Goal: Task Accomplishment & Management: Manage account settings

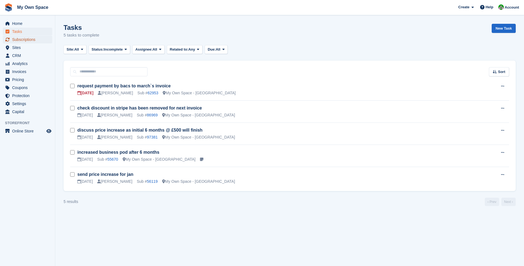
click at [27, 40] on span "Subscriptions" at bounding box center [28, 40] width 33 height 8
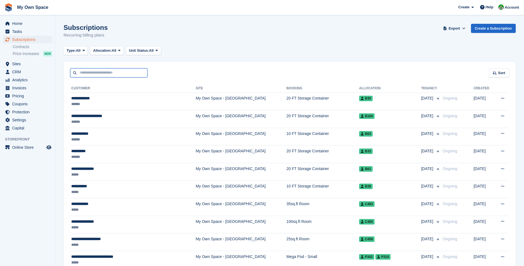
click at [93, 75] on input "text" at bounding box center [108, 72] width 77 height 9
type input "***"
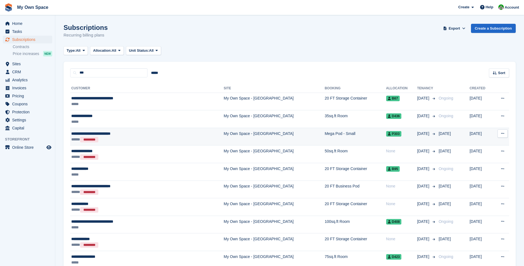
click at [98, 137] on div "*********" at bounding box center [89, 140] width 18 height 6
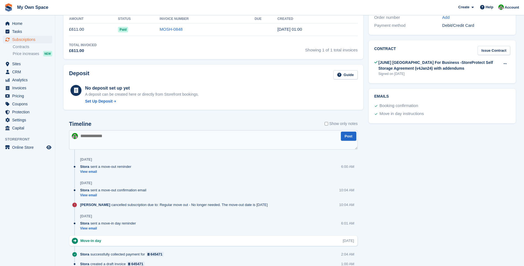
scroll to position [221, 0]
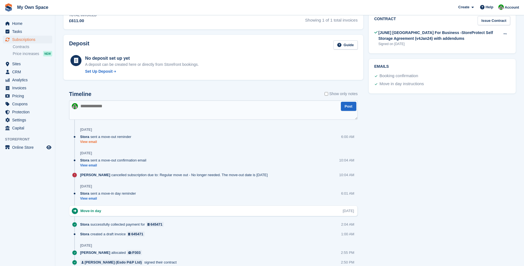
click at [91, 141] on link "View email" at bounding box center [107, 141] width 54 height 5
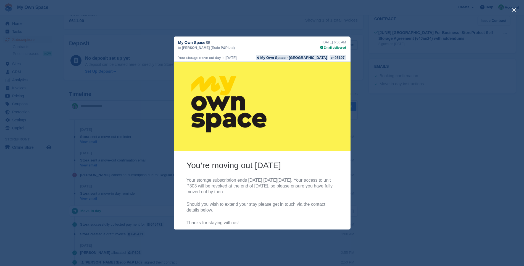
scroll to position [0, 0]
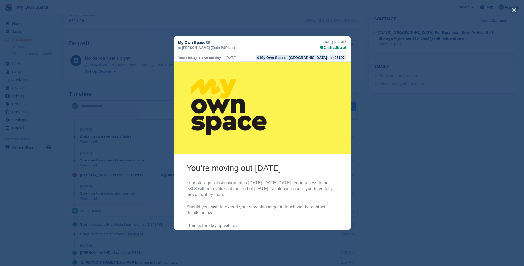
click at [514, 7] on button "close" at bounding box center [513, 10] width 9 height 9
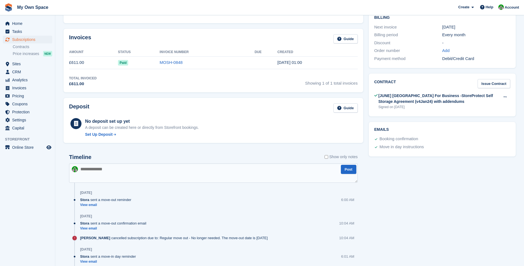
scroll to position [166, 0]
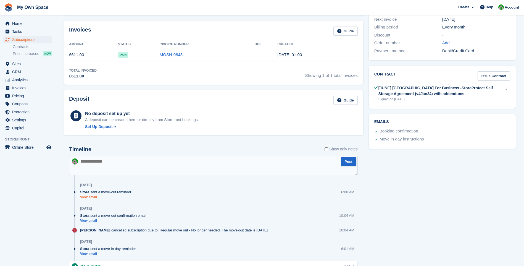
click at [93, 197] on link "View email" at bounding box center [107, 197] width 54 height 5
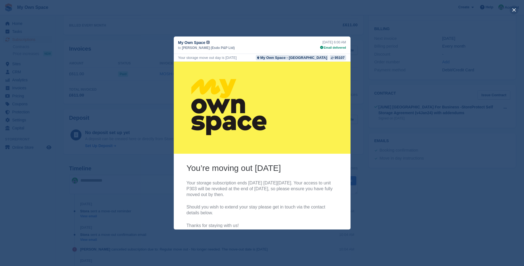
scroll to position [138, 0]
click at [515, 10] on button "close" at bounding box center [513, 10] width 9 height 9
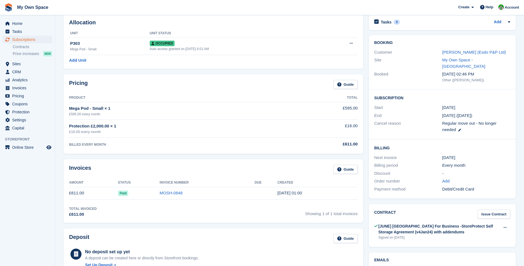
scroll to position [0, 0]
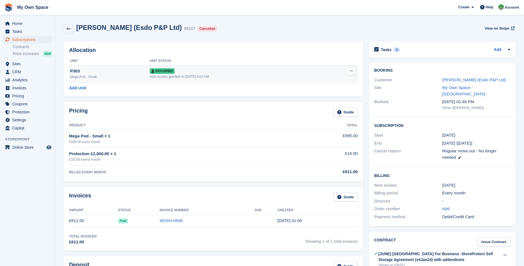
drag, startPoint x: 148, startPoint y: 70, endPoint x: 152, endPoint y: 71, distance: 3.3
click at [150, 71] on span "Occupied" at bounding box center [162, 71] width 25 height 6
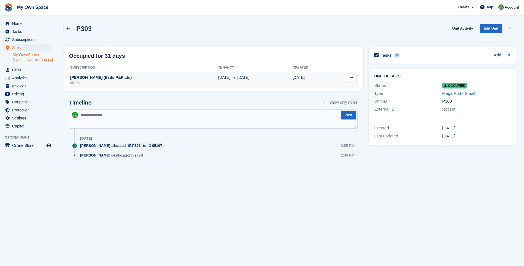
click at [344, 78] on td "Deallocate" at bounding box center [344, 80] width 28 height 17
click at [354, 78] on button at bounding box center [351, 77] width 10 height 8
click at [314, 87] on p "Deallocate" at bounding box center [330, 88] width 48 height 7
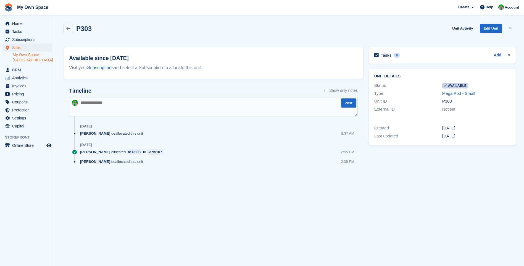
click at [375, 200] on section "Unit was successfully deallocated. P303 Unit Activity Edit Unit Make unavailabl…" at bounding box center [289, 133] width 468 height 266
